Goal: Obtain resource: Obtain resource

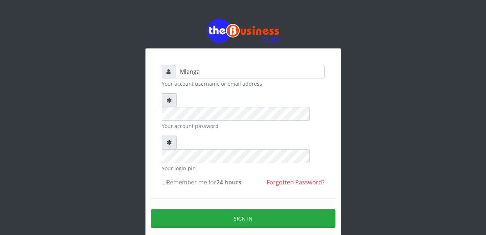
click at [113, 127] on div "Mlanga Your account username or email address Your account password Your login …" at bounding box center [243, 144] width 413 height 288
click at [123, 197] on div "Mlanga Your account username or email address Your account password Your login …" at bounding box center [243, 144] width 413 height 288
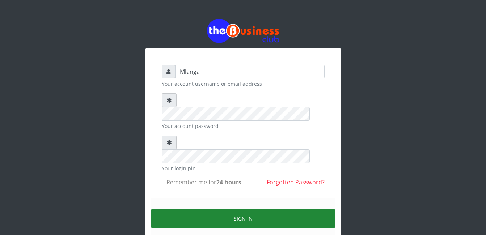
click at [251, 210] on button "Sign in" at bounding box center [243, 219] width 185 height 18
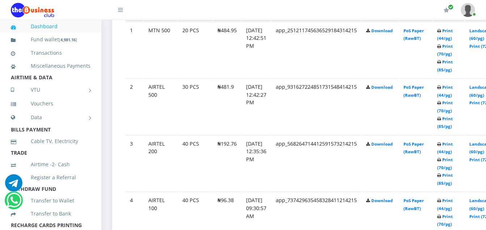
scroll to position [434, 0]
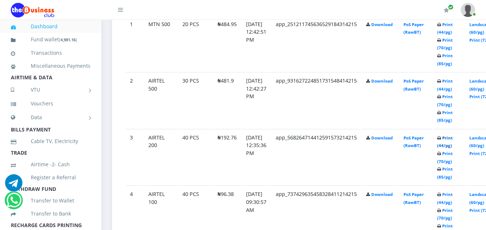
click at [453, 139] on link "Print (44/pg)" at bounding box center [445, 141] width 16 height 13
click at [453, 83] on link "Print (44/pg)" at bounding box center [445, 84] width 16 height 13
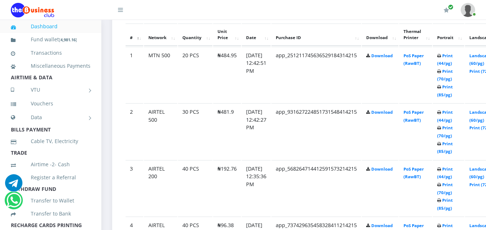
scroll to position [434, 0]
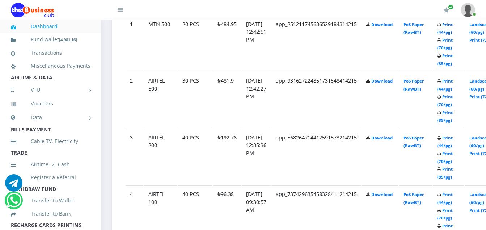
click at [453, 26] on link "Print (44/pg)" at bounding box center [445, 28] width 16 height 13
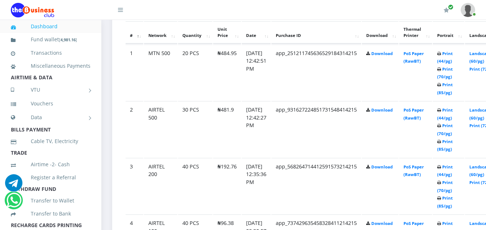
scroll to position [391, 0]
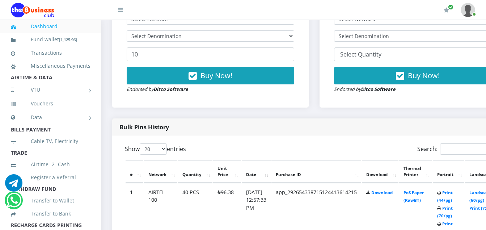
scroll to position [275, 0]
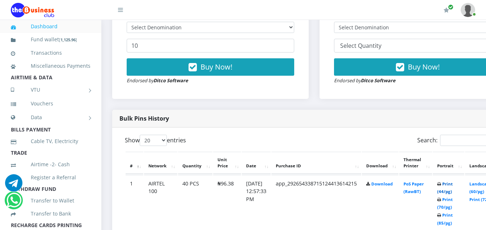
click at [453, 184] on link "Print (44/pg)" at bounding box center [445, 187] width 16 height 13
